Goal: Communication & Community: Ask a question

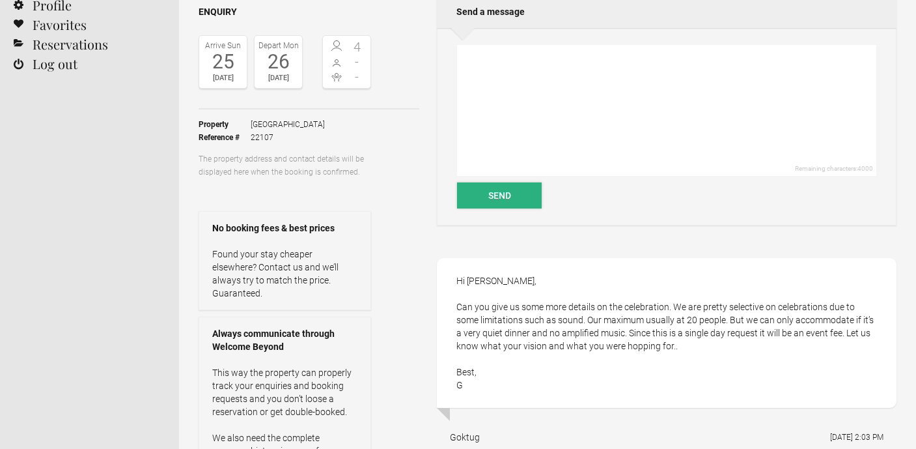
scroll to position [109, 0]
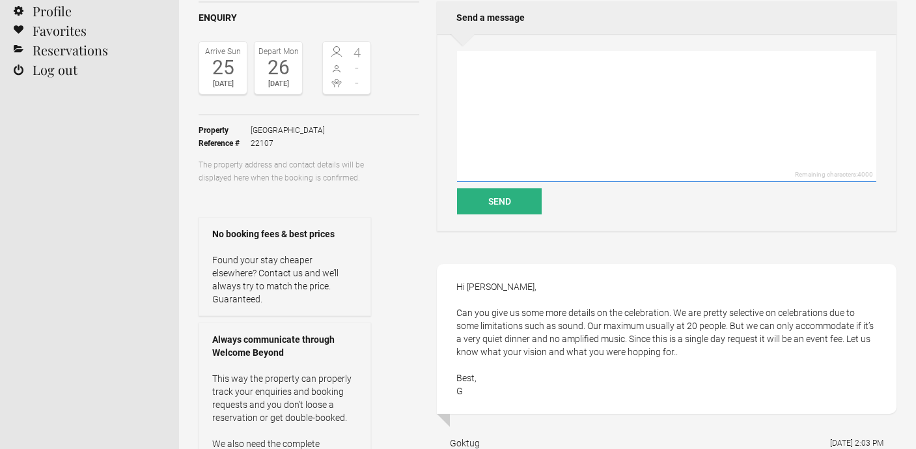
click at [515, 76] on textarea at bounding box center [666, 116] width 419 height 131
type textarea "u"
type textarea "h"
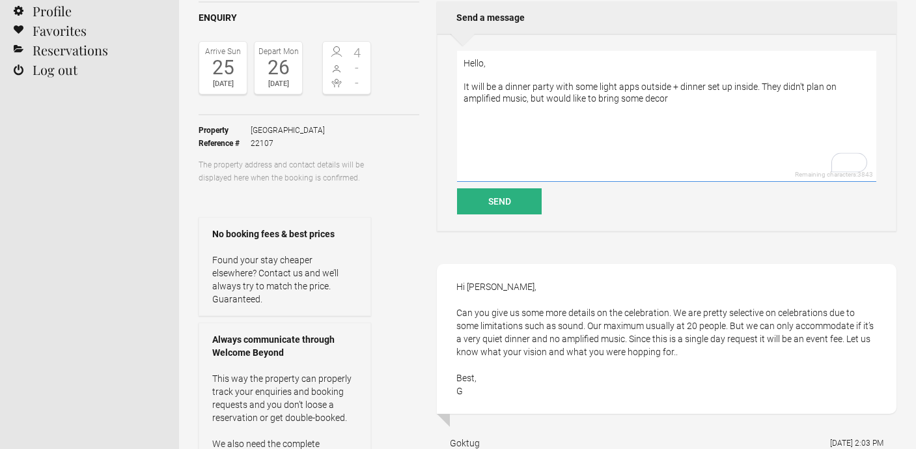
click at [679, 108] on textarea "Hello, It will be a dinner party with some light apps outside + dinner set up i…" at bounding box center [666, 116] width 419 height 131
click at [762, 86] on textarea "Hello, It will be a dinner party with some light apps outside + dinner set up i…" at bounding box center [666, 116] width 419 height 131
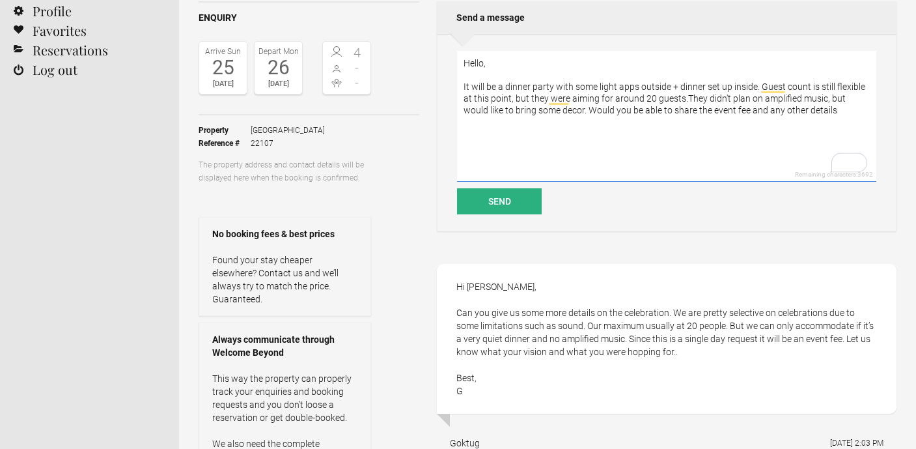
click at [687, 102] on textarea "Hello, It will be a dinner party with some light apps outside + dinner set up i…" at bounding box center [666, 116] width 419 height 131
drag, startPoint x: 747, startPoint y: 101, endPoint x: 684, endPoint y: 101, distance: 63.1
click at [684, 101] on textarea "Hello, It will be a dinner party with some light apps outside + dinner set up i…" at bounding box center [666, 116] width 419 height 131
click at [779, 98] on textarea "Hello, It will be a dinner party with some light apps outside + dinner set up i…" at bounding box center [666, 116] width 419 height 131
click at [488, 113] on textarea "Hello, It will be a dinner party with some light apps outside + dinner set up i…" at bounding box center [666, 116] width 419 height 131
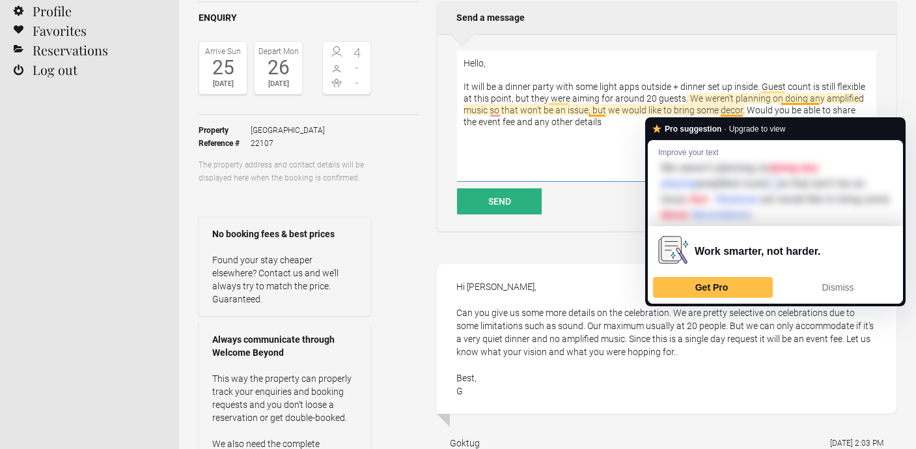
click at [741, 112] on textarea "Hello, It will be a dinner party with some light apps outside + dinner set up i…" at bounding box center [666, 116] width 419 height 131
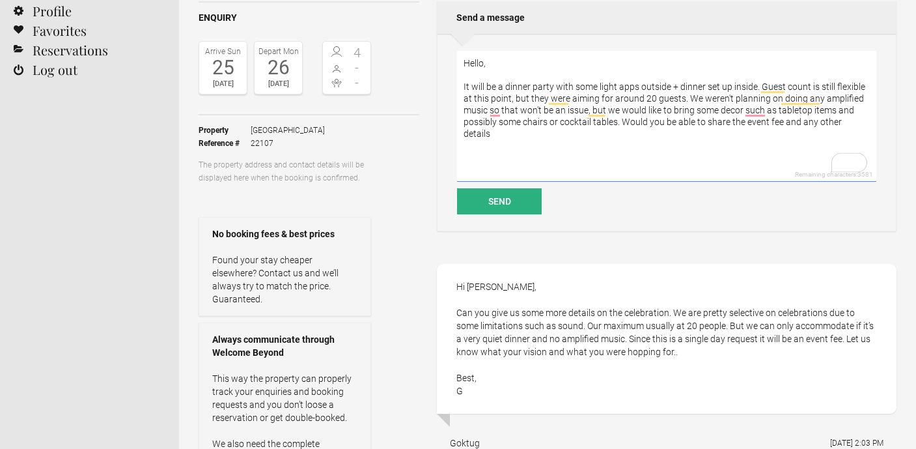
click at [869, 123] on textarea "Hello, It will be a dinner party with some light apps outside + dinner set up i…" at bounding box center [666, 116] width 419 height 131
drag, startPoint x: 869, startPoint y: 123, endPoint x: 841, endPoint y: 123, distance: 28.0
click at [841, 123] on textarea "Hello, It will be a dinner party with some light apps outside + dinner set up i…" at bounding box center [666, 116] width 419 height 131
drag, startPoint x: 634, startPoint y: 132, endPoint x: 782, endPoint y: 124, distance: 148.6
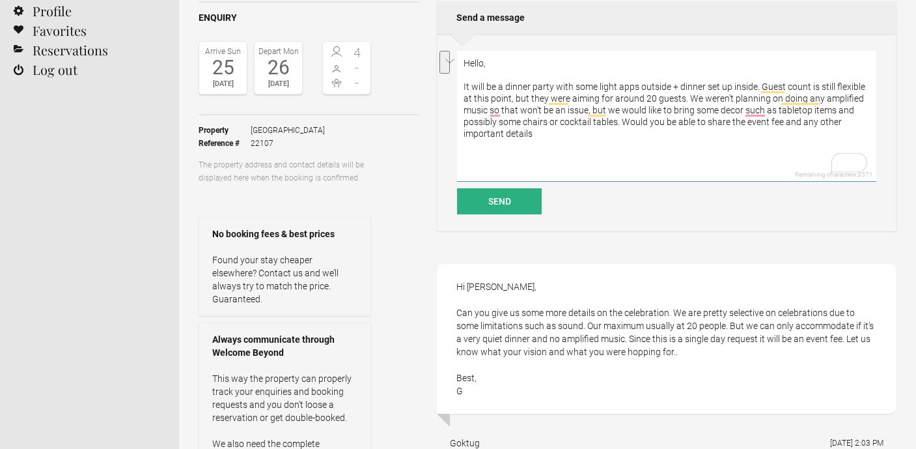
click at [782, 124] on textarea "Hello, It will be a dinner party with some light apps outside + dinner set up i…" at bounding box center [666, 116] width 419 height 131
type textarea "Hello, It will be a dinner party with some light apps outside + dinner set up i…"
click at [480, 202] on button "Send" at bounding box center [499, 201] width 85 height 26
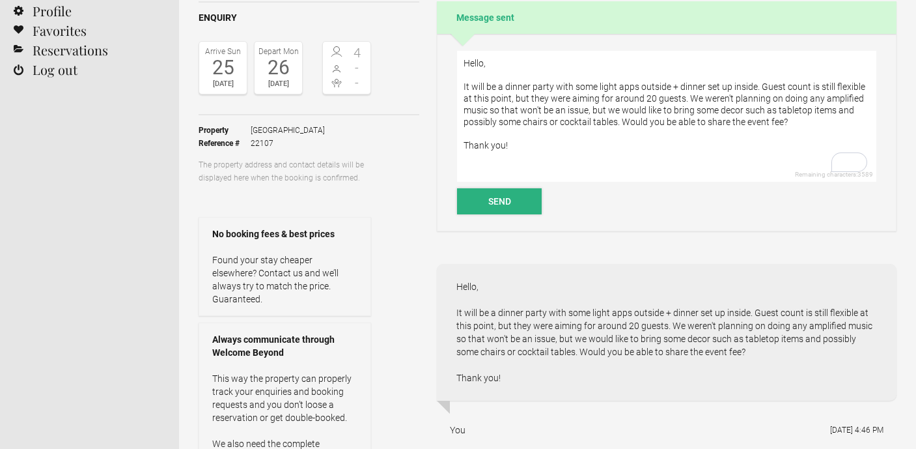
scroll to position [0, 0]
